Goal: Transaction & Acquisition: Purchase product/service

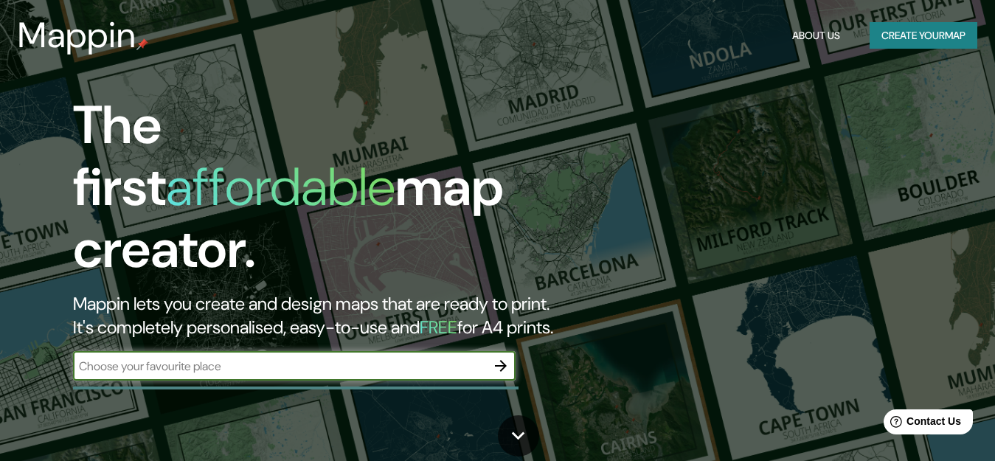
scroll to position [74, 0]
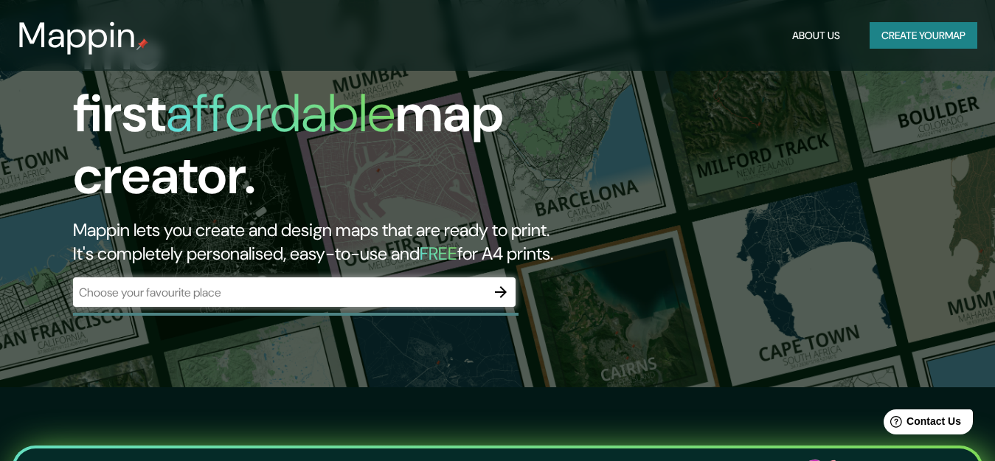
click at [307, 277] on div "​" at bounding box center [294, 291] width 442 height 29
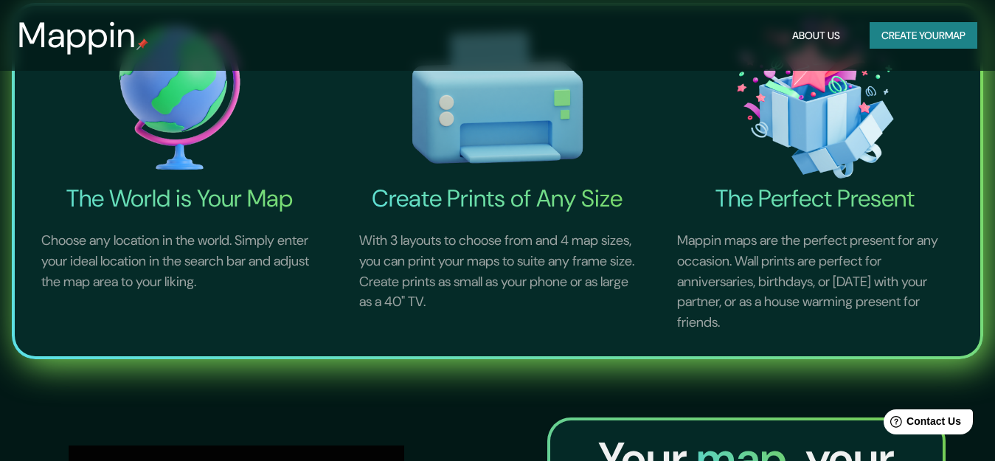
scroll to position [147, 0]
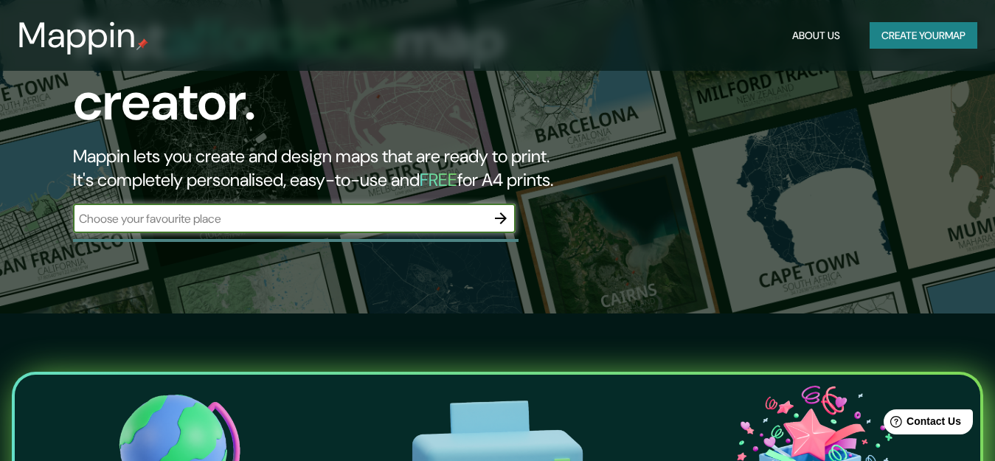
click at [344, 210] on input "text" at bounding box center [279, 218] width 413 height 17
type input "GUAYANA"
click at [504, 212] on icon "button" at bounding box center [501, 218] width 12 height 12
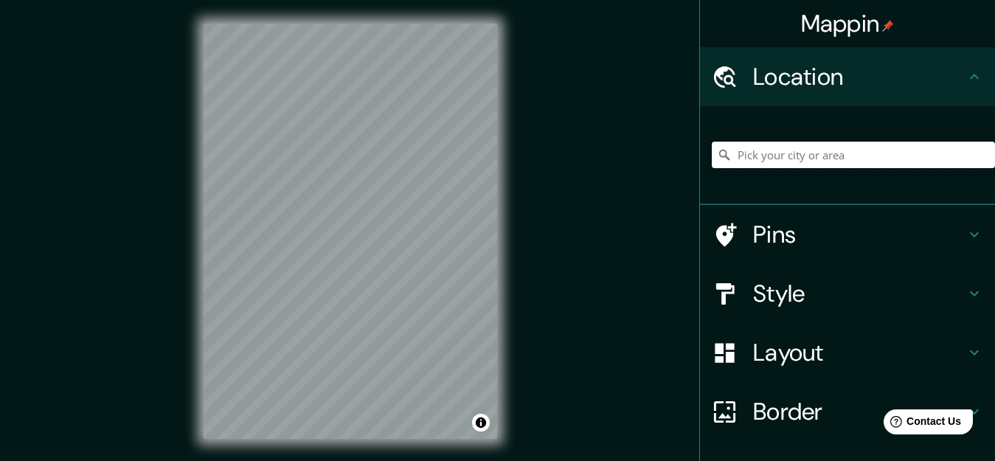
click at [780, 159] on input "Pick your city or area" at bounding box center [853, 155] width 283 height 27
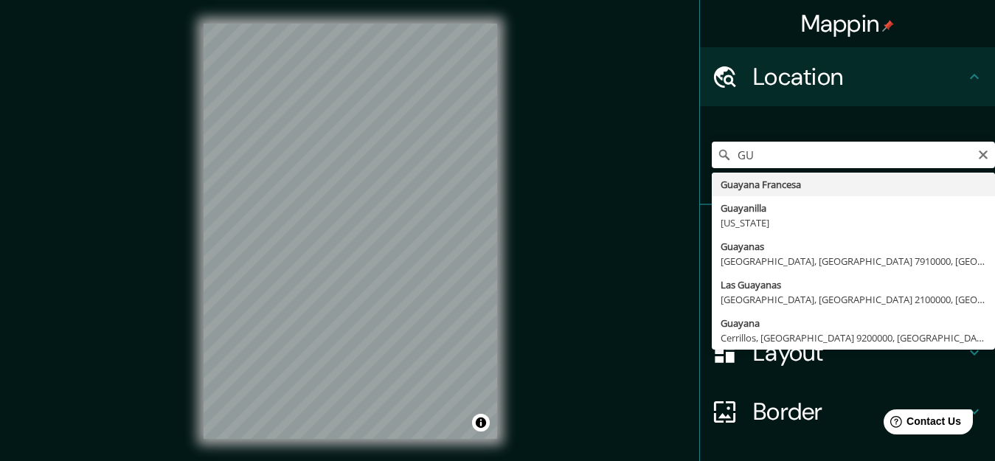
type input "G"
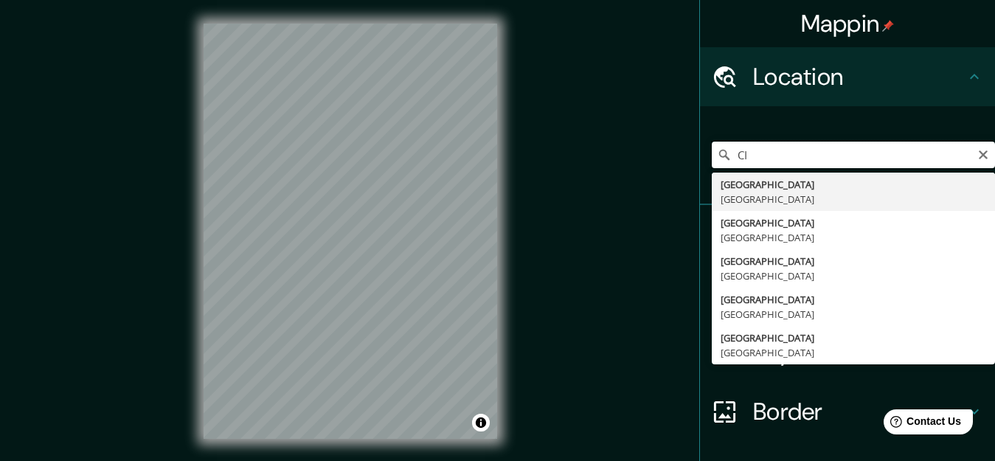
type input "C"
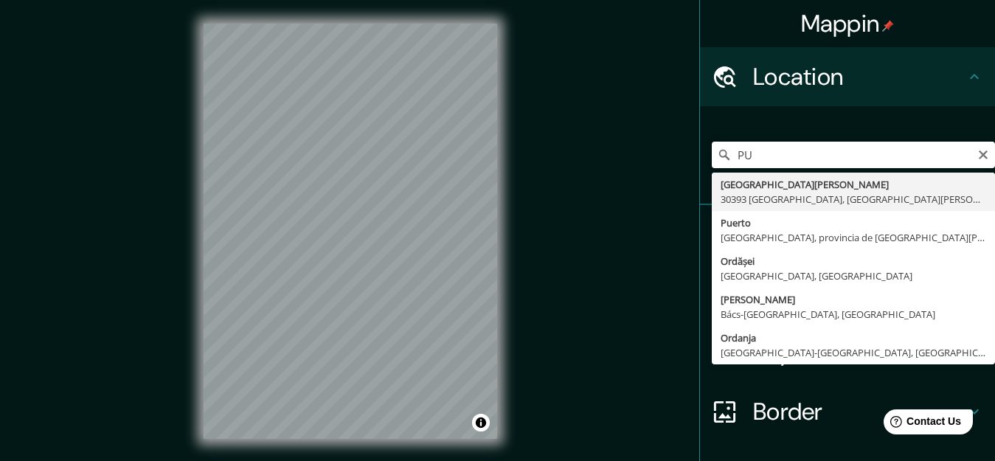
type input "P"
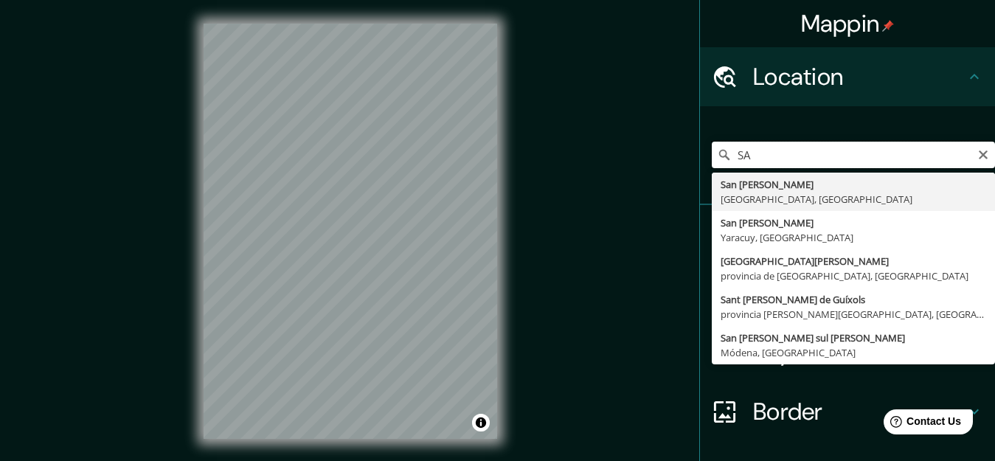
type input "S"
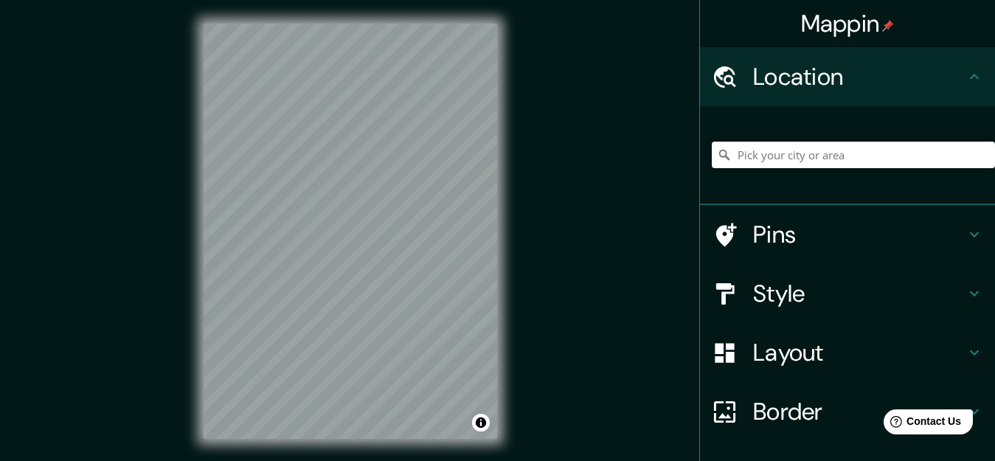
click at [170, 223] on div "Mappin Location Pins Style Layout Border Choose a border. Hint : you can make l…" at bounding box center [497, 243] width 995 height 486
click at [501, 257] on div "© Mapbox © OpenStreetMap Improve this map" at bounding box center [350, 231] width 341 height 462
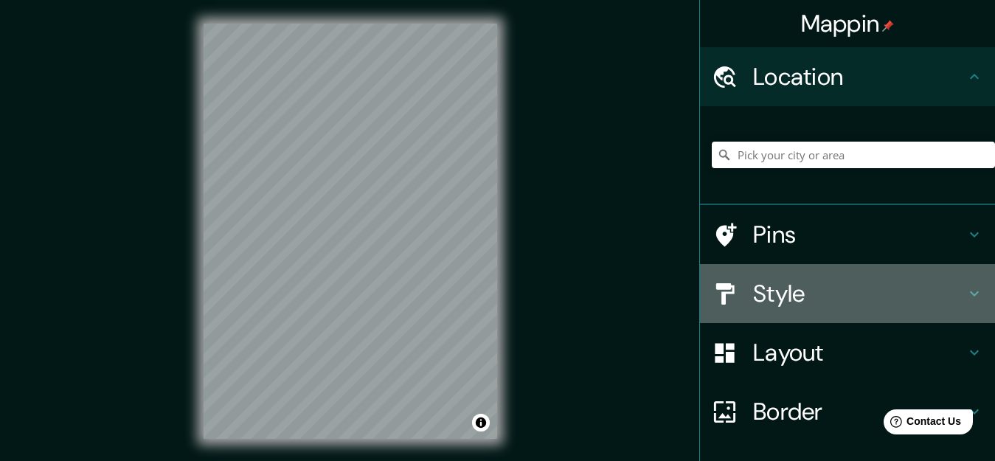
click at [767, 287] on h4 "Style" at bounding box center [859, 293] width 212 height 29
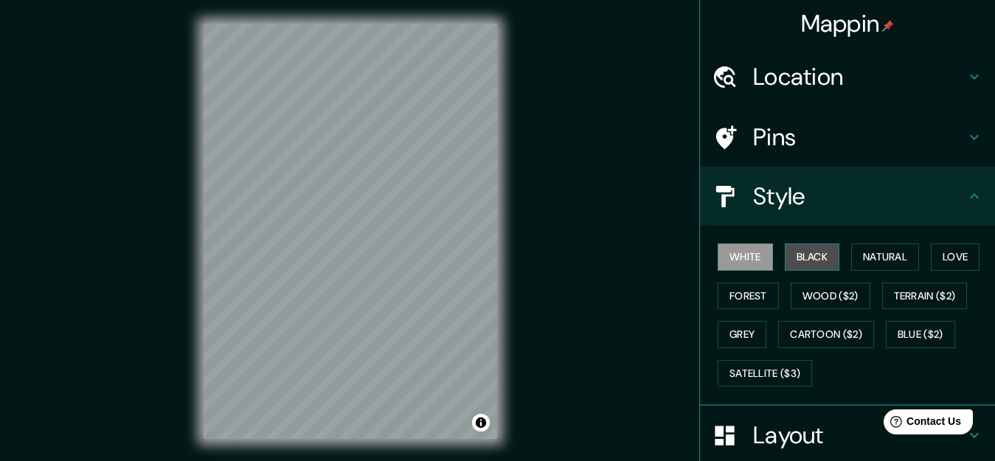
click at [829, 252] on button "Black" at bounding box center [812, 256] width 55 height 27
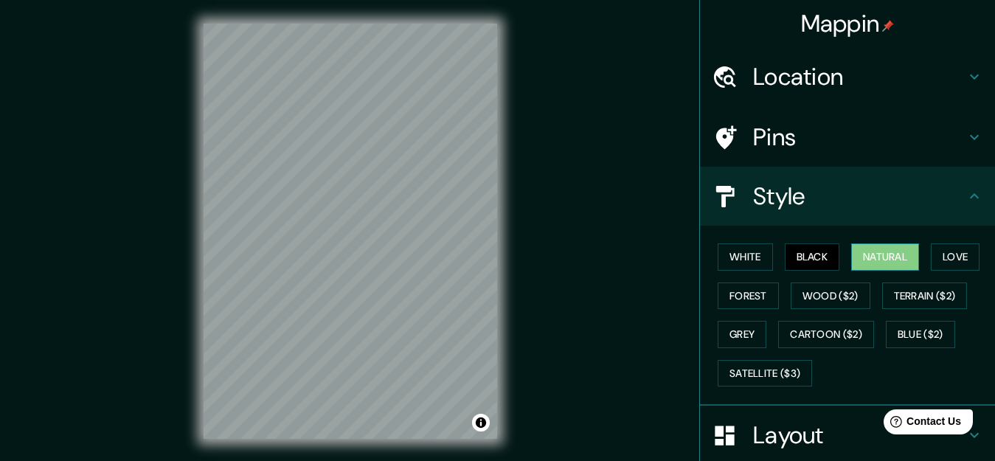
click at [877, 256] on button "Natural" at bounding box center [885, 256] width 68 height 27
click at [723, 293] on button "Forest" at bounding box center [747, 295] width 61 height 27
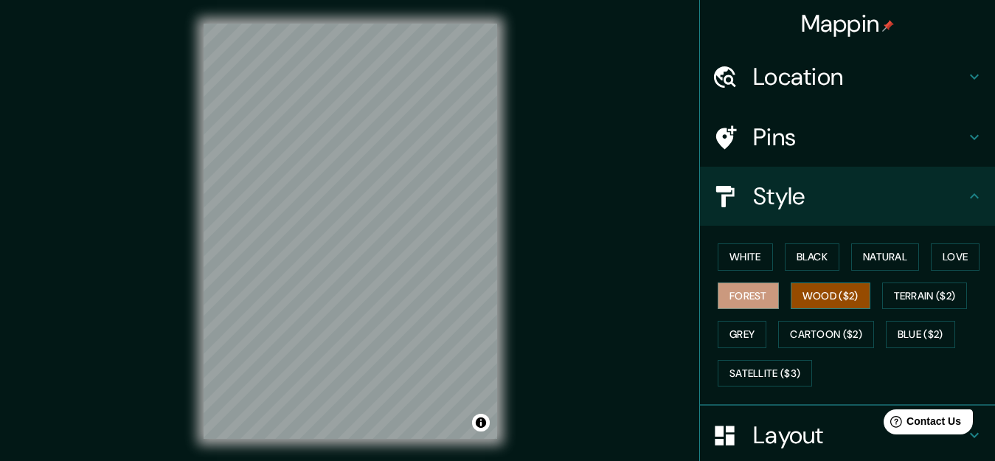
click at [810, 293] on button "Wood ($2)" at bounding box center [830, 295] width 80 height 27
click at [894, 305] on button "Terrain ($2)" at bounding box center [925, 295] width 86 height 27
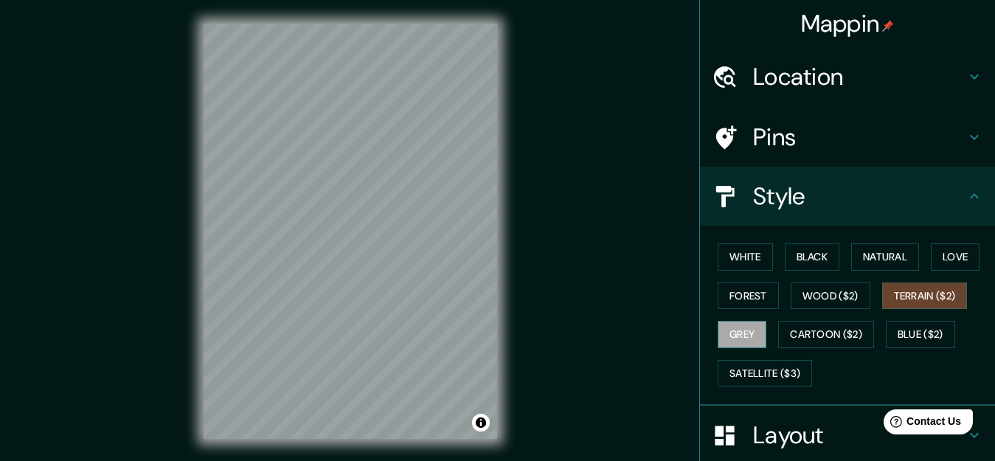
click at [731, 333] on button "Grey" at bounding box center [741, 334] width 49 height 27
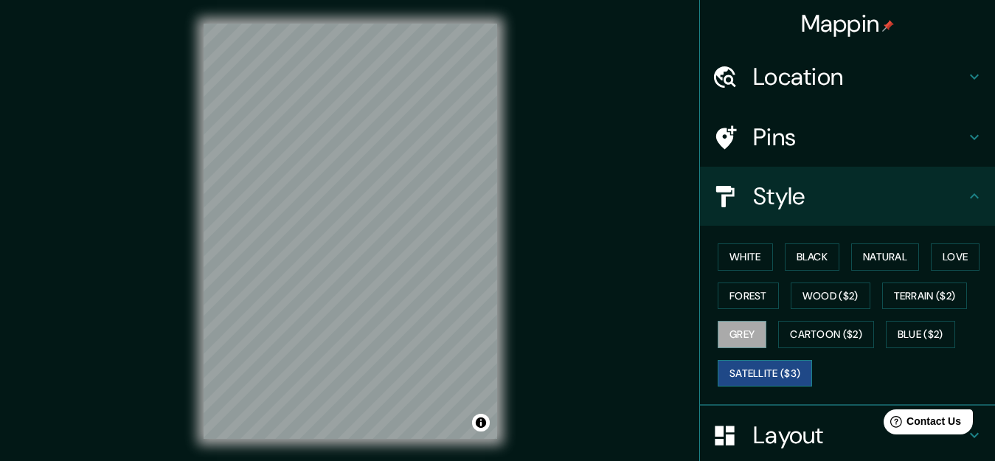
click at [752, 375] on button "Satellite ($3)" at bounding box center [764, 373] width 94 height 27
click at [723, 250] on button "White" at bounding box center [744, 256] width 55 height 27
click at [751, 365] on button "Satellite ($3)" at bounding box center [764, 373] width 94 height 27
click at [741, 254] on button "White" at bounding box center [744, 256] width 55 height 27
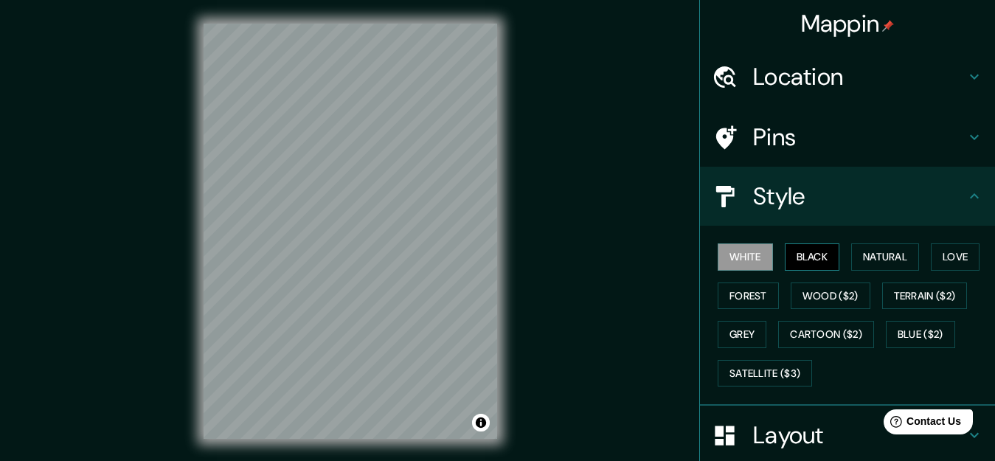
click at [796, 257] on button "Black" at bounding box center [812, 256] width 55 height 27
click at [743, 255] on button "White" at bounding box center [744, 256] width 55 height 27
click at [865, 253] on button "Natural" at bounding box center [885, 256] width 68 height 27
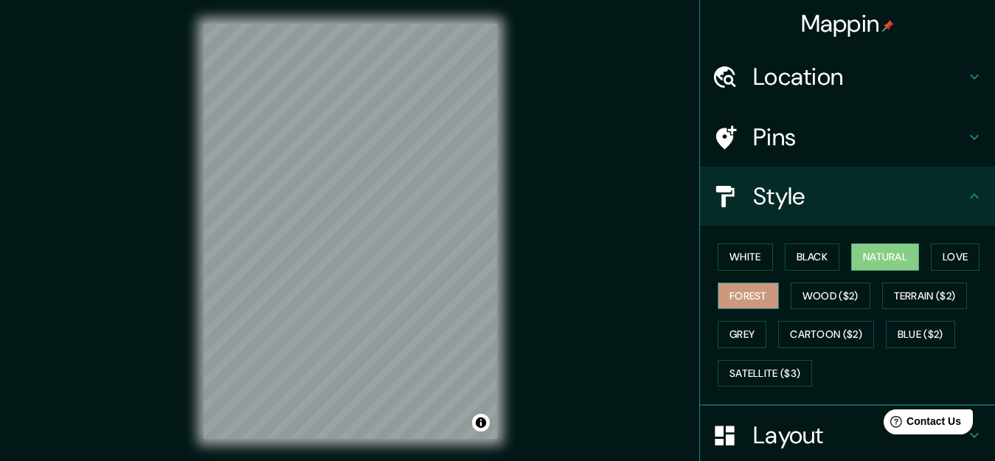
click at [757, 287] on button "Forest" at bounding box center [747, 295] width 61 height 27
click at [931, 251] on button "Love" at bounding box center [955, 256] width 49 height 27
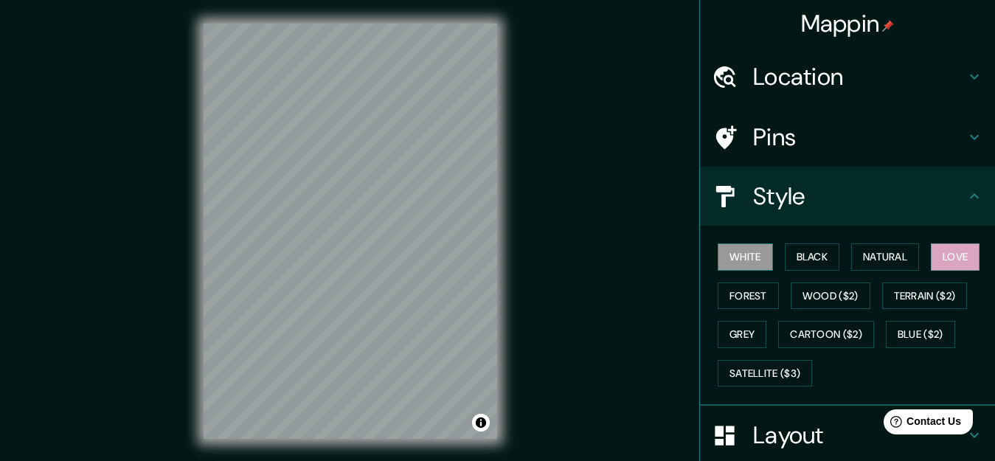
click at [730, 253] on button "White" at bounding box center [744, 256] width 55 height 27
click at [739, 366] on button "Satellite ($3)" at bounding box center [764, 373] width 94 height 27
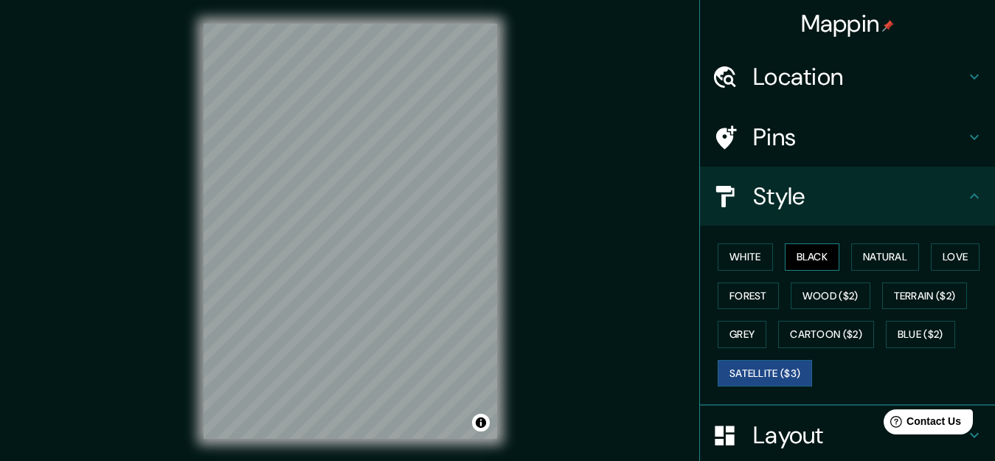
click at [802, 258] on button "Black" at bounding box center [812, 256] width 55 height 27
click at [754, 366] on button "Satellite ($3)" at bounding box center [764, 373] width 94 height 27
click at [793, 263] on button "Black" at bounding box center [812, 256] width 55 height 27
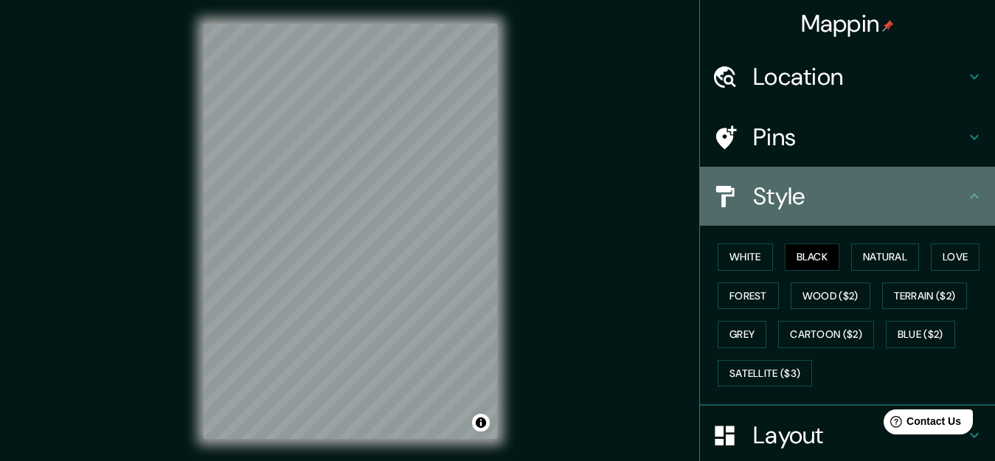
click at [965, 191] on icon at bounding box center [974, 196] width 18 height 18
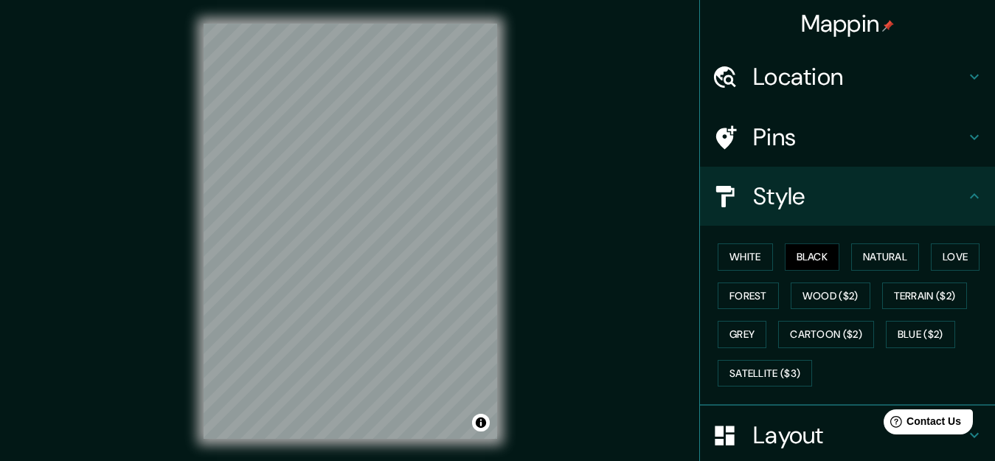
click at [965, 194] on icon at bounding box center [974, 196] width 18 height 18
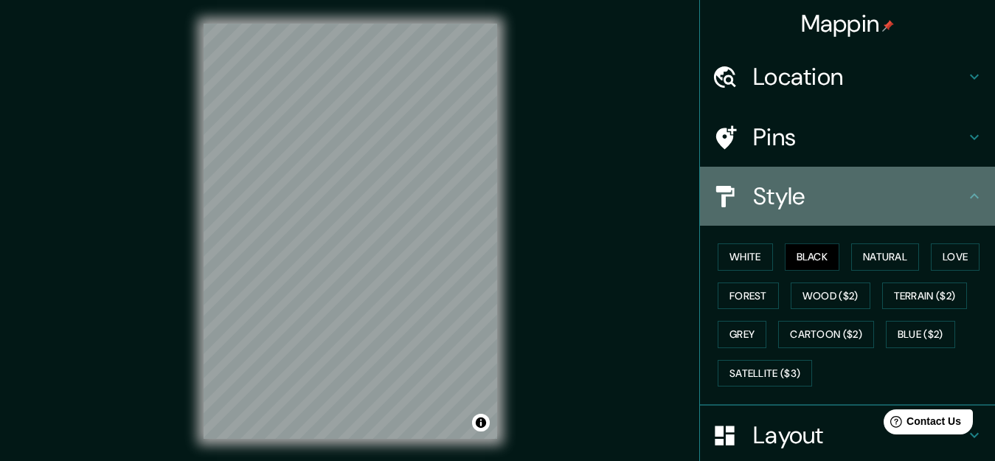
click at [965, 194] on icon at bounding box center [974, 196] width 18 height 18
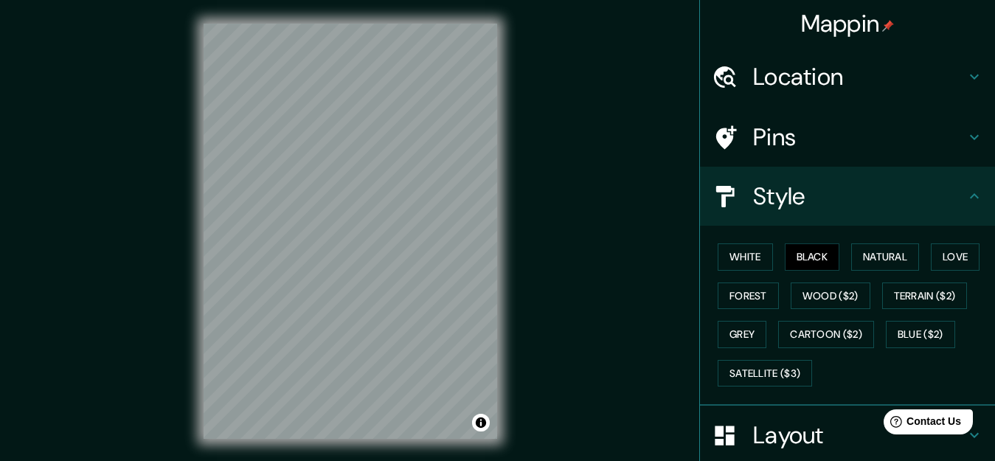
click at [970, 137] on icon at bounding box center [974, 137] width 9 height 5
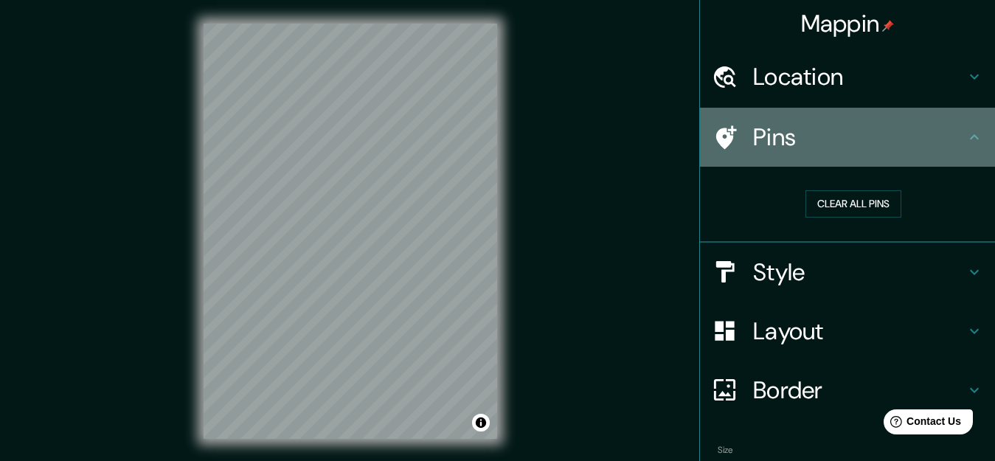
click at [970, 137] on icon at bounding box center [974, 136] width 9 height 5
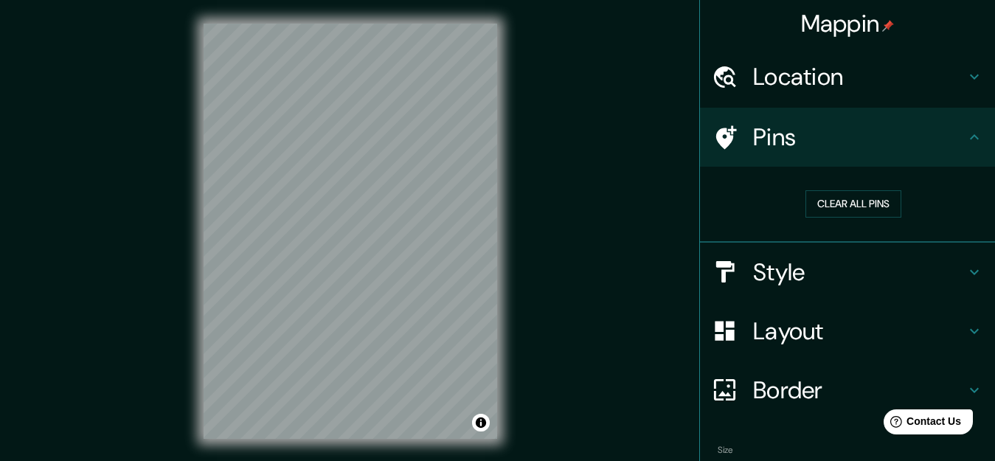
click at [965, 76] on icon at bounding box center [974, 77] width 18 height 18
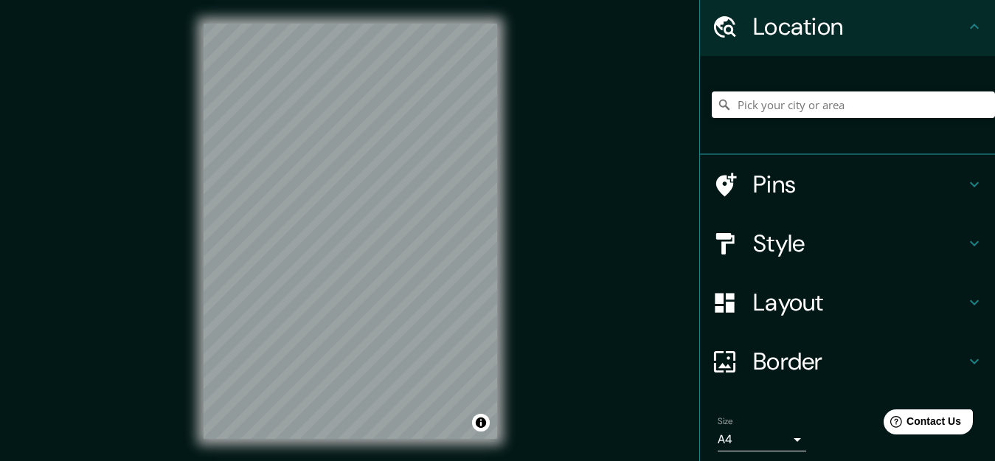
scroll to position [103, 0]
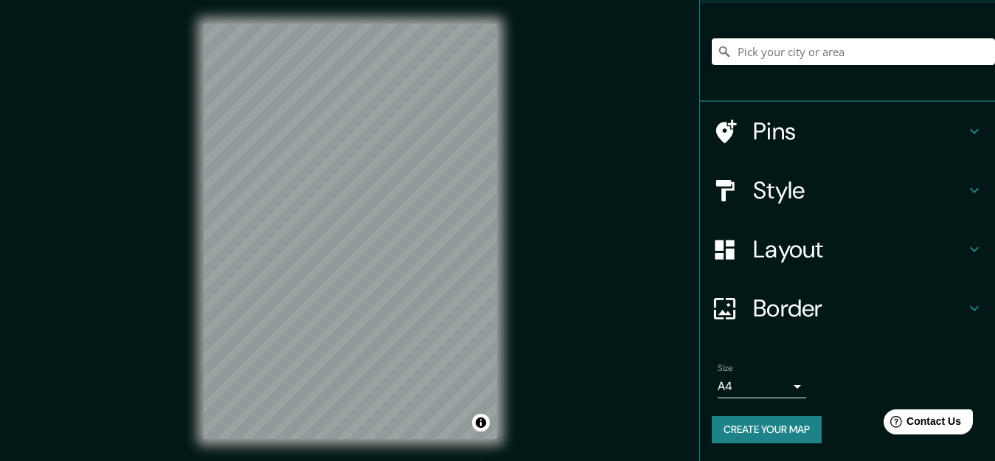
click at [965, 302] on icon at bounding box center [974, 308] width 18 height 18
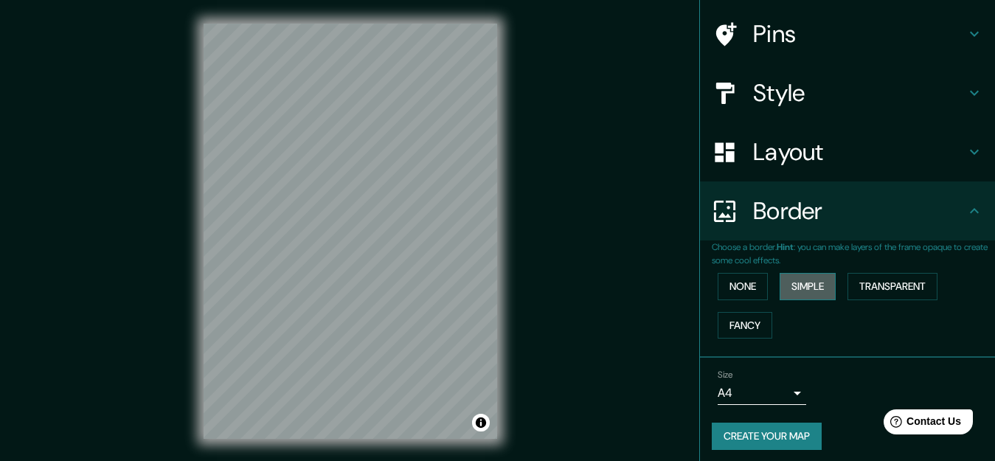
click at [803, 288] on button "Simple" at bounding box center [807, 286] width 56 height 27
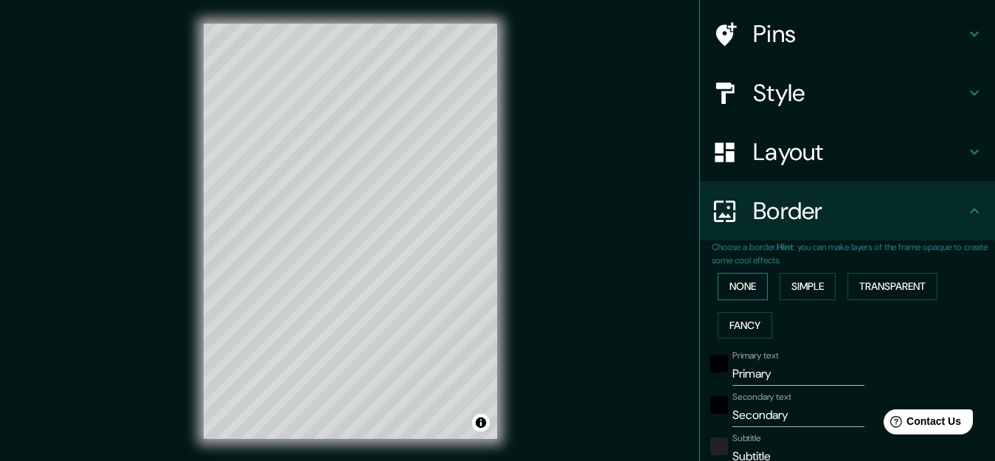
click at [730, 288] on button "None" at bounding box center [742, 286] width 50 height 27
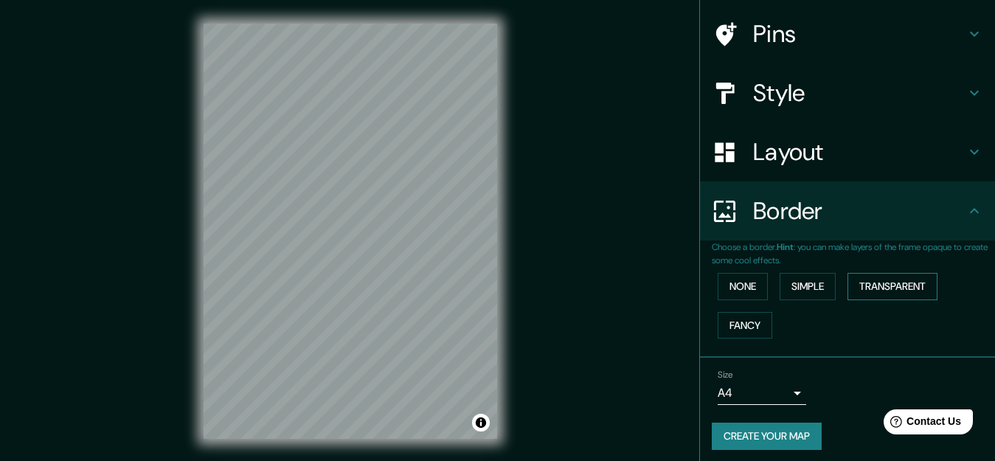
click at [878, 286] on button "Transparent" at bounding box center [892, 286] width 90 height 27
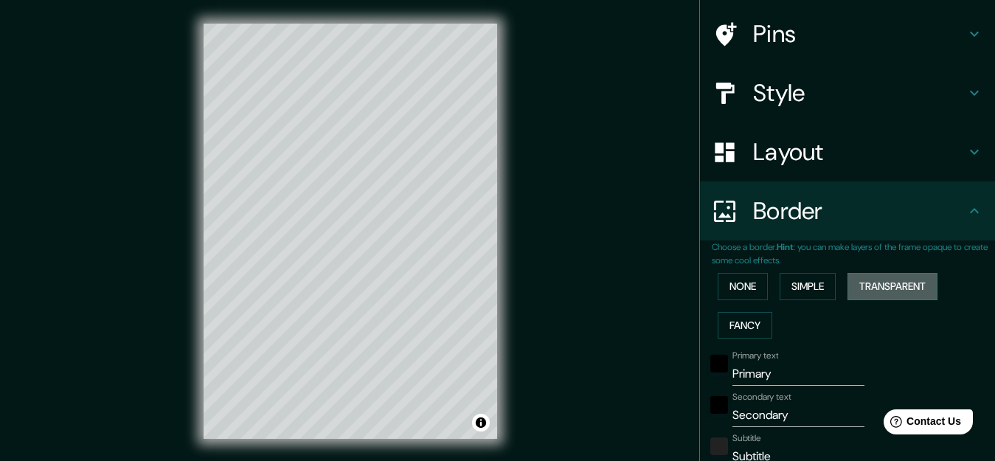
click at [878, 286] on button "Transparent" at bounding box center [892, 286] width 90 height 27
type input "191"
type input "32"
click at [740, 289] on button "None" at bounding box center [742, 286] width 50 height 27
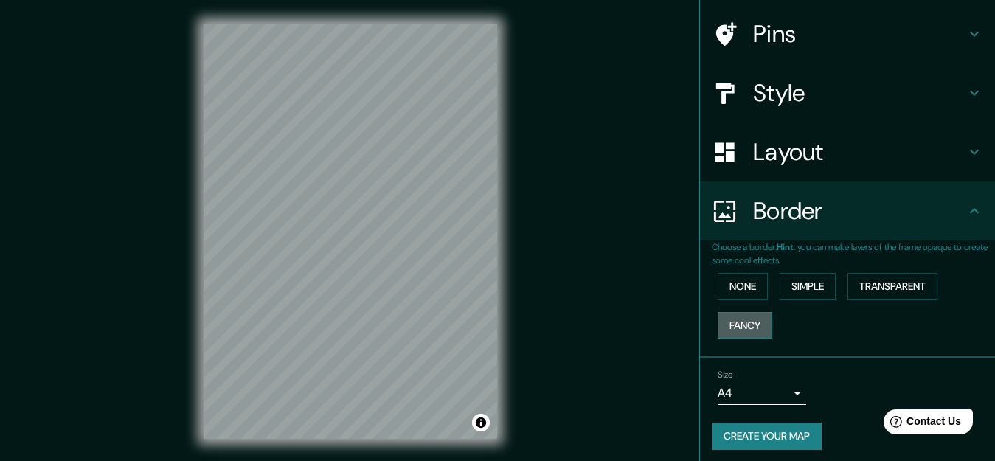
click at [738, 319] on button "Fancy" at bounding box center [744, 325] width 55 height 27
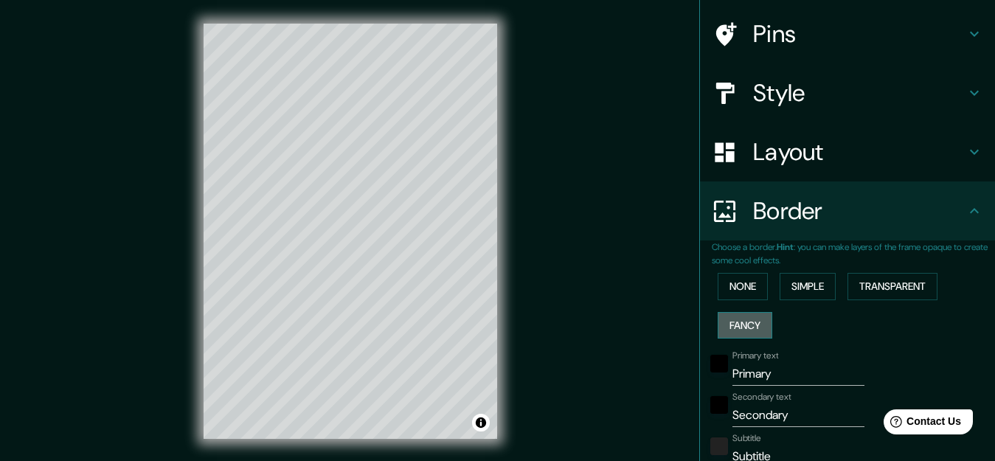
click at [738, 319] on button "Fancy" at bounding box center [744, 325] width 55 height 27
type input "159"
type input "32"
type input "16"
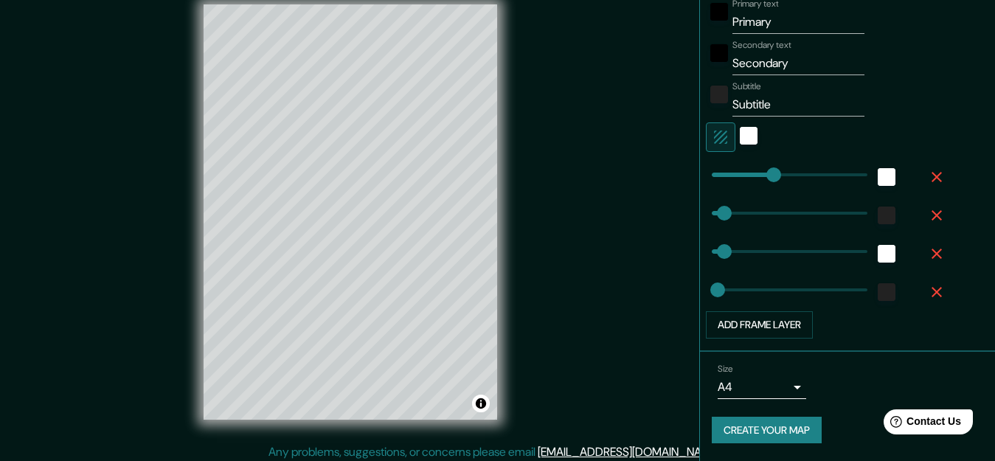
scroll to position [25, 0]
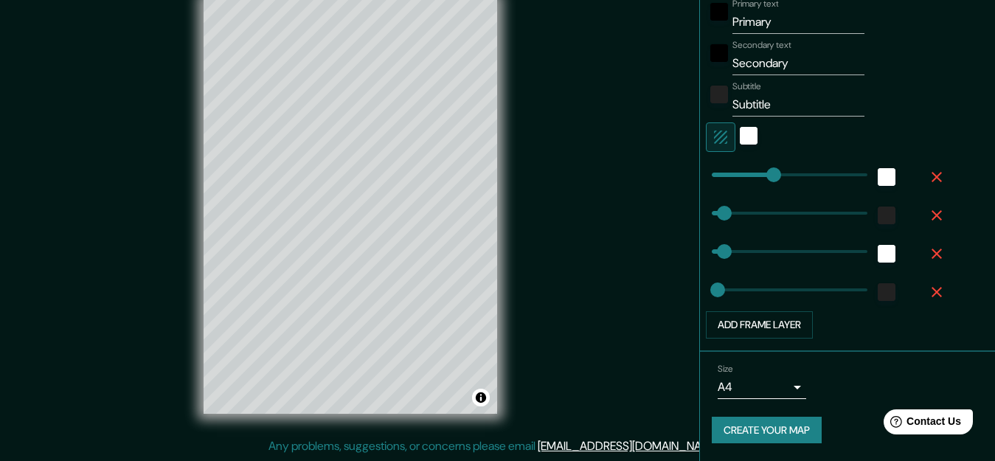
click at [785, 385] on body "Mappin Location Pins Style Layout Border Choose a border. Hint : you can make l…" at bounding box center [497, 205] width 995 height 461
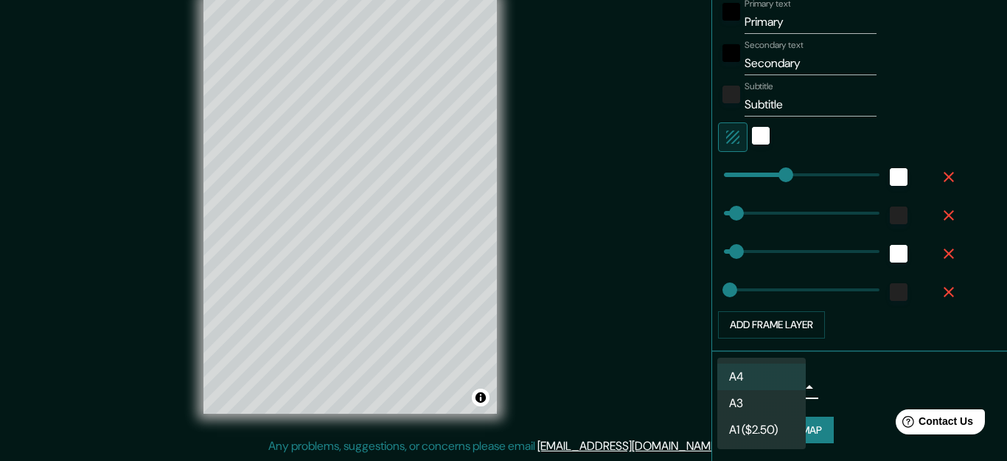
click at [642, 366] on div at bounding box center [503, 230] width 1007 height 461
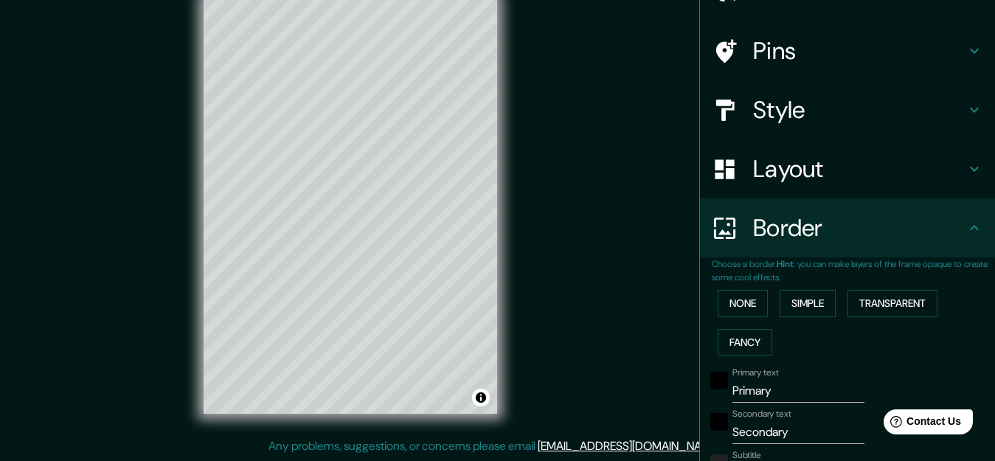
scroll to position [0, 0]
